Goal: Task Accomplishment & Management: Manage account settings

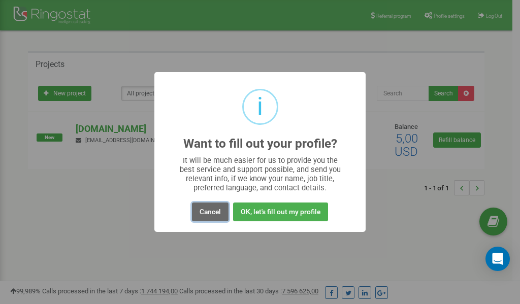
click at [208, 212] on button "Cancel" at bounding box center [210, 212] width 37 height 19
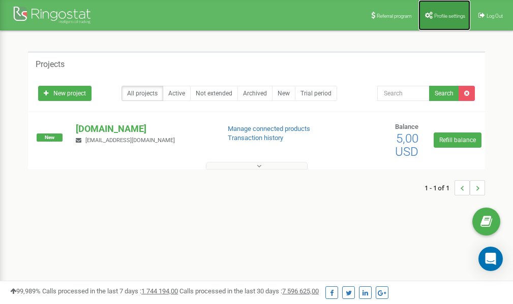
click at [440, 14] on span "Profile settings" at bounding box center [449, 16] width 31 height 6
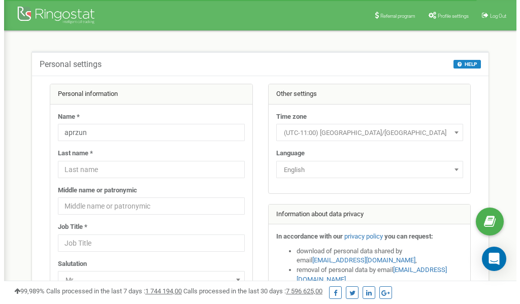
scroll to position [51, 0]
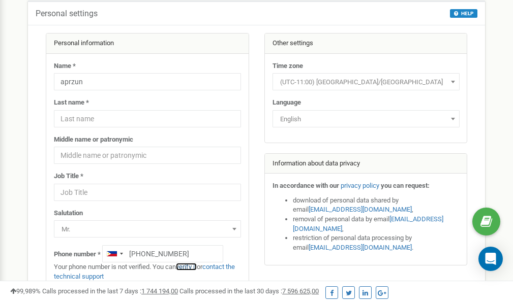
click at [194, 265] on link "verify it" at bounding box center [186, 267] width 21 height 8
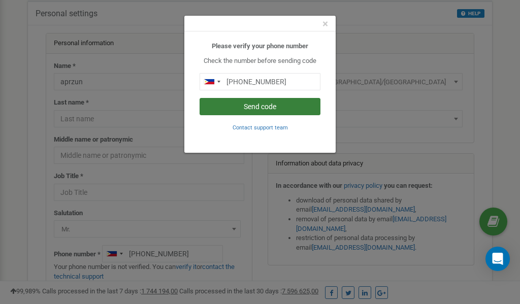
click at [259, 109] on button "Send code" at bounding box center [260, 106] width 121 height 17
